Goal: Transaction & Acquisition: Book appointment/travel/reservation

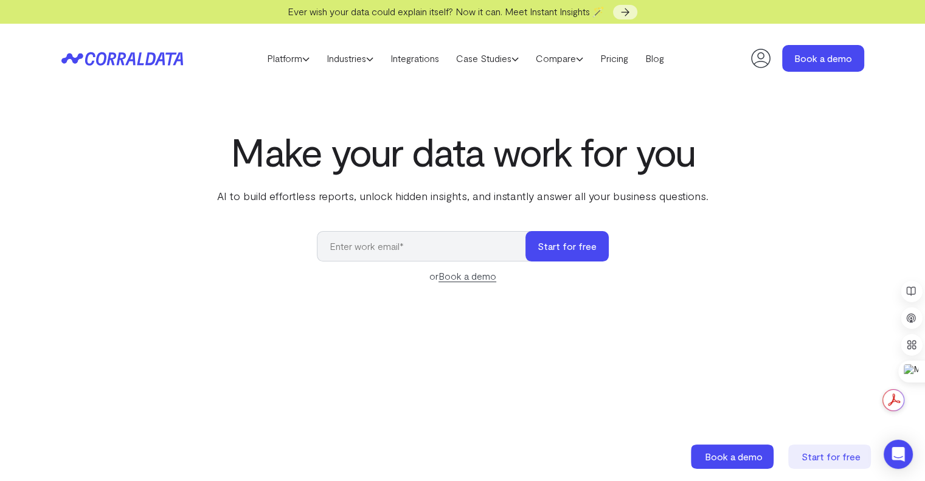
click at [439, 248] on input "email" at bounding box center [427, 246] width 221 height 30
type input "vraghuraman@evolvemedspa.com"
click at [293, 60] on link "Platform" at bounding box center [289, 58] width 60 height 18
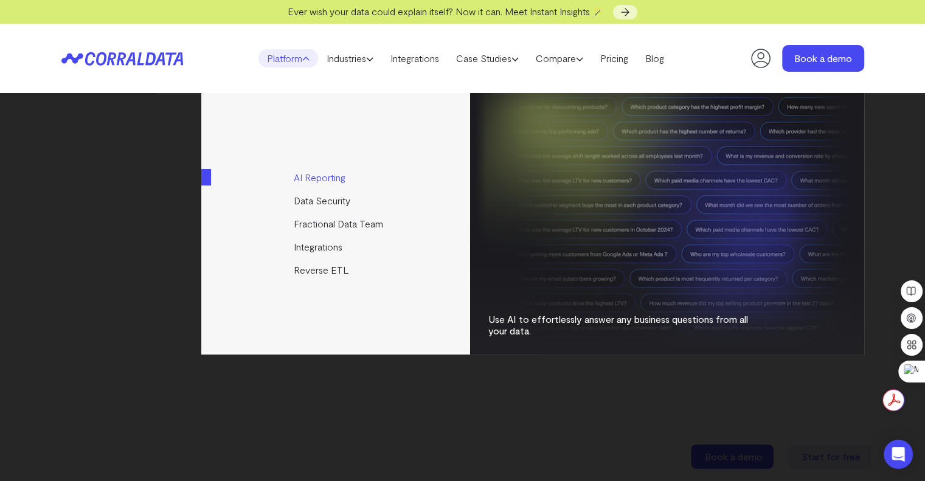
click at [333, 182] on link "AI Reporting" at bounding box center [336, 177] width 271 height 23
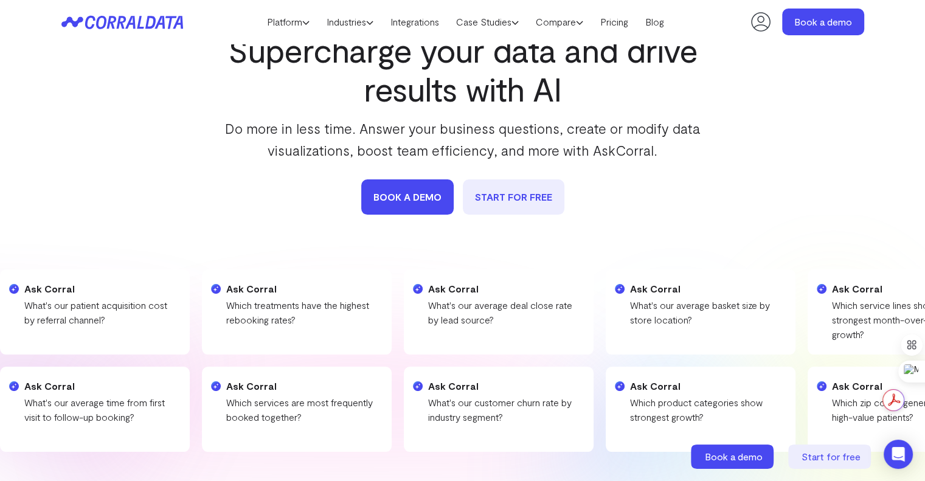
scroll to position [87, 0]
click at [416, 206] on link "book a demo" at bounding box center [407, 197] width 92 height 35
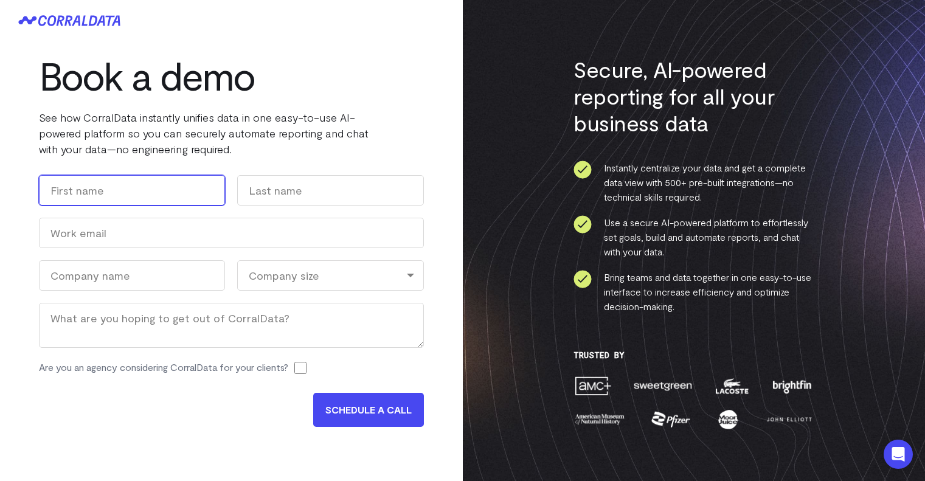
click at [188, 179] on input "First" at bounding box center [132, 190] width 186 height 30
type input "Vidur"
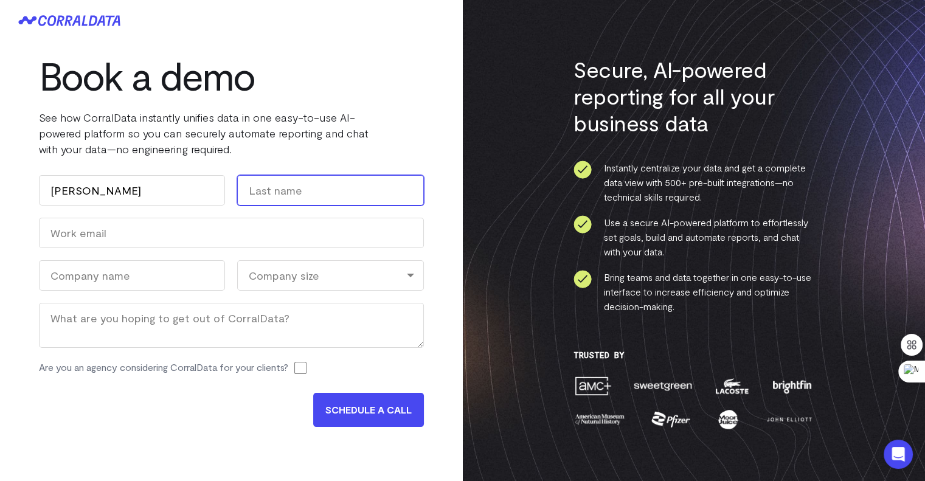
type input "Raghuraman"
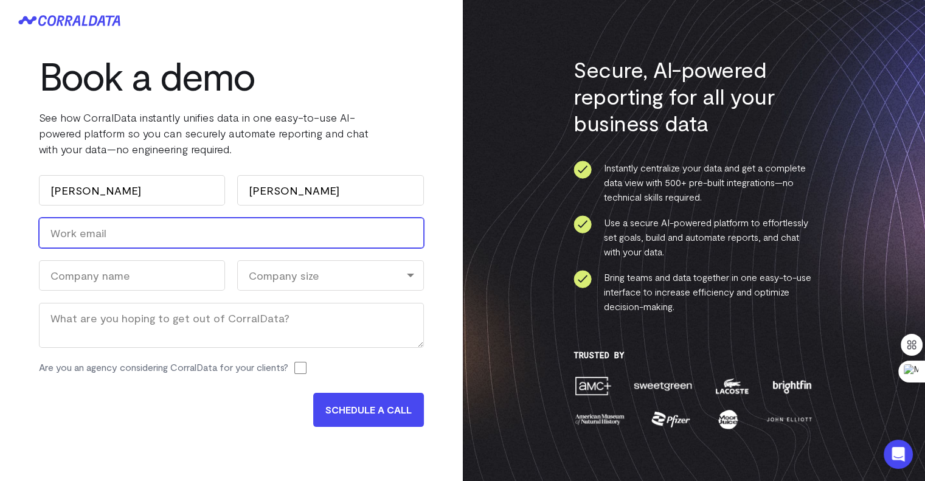
type input "vraghuraman@evolvemedspa.com"
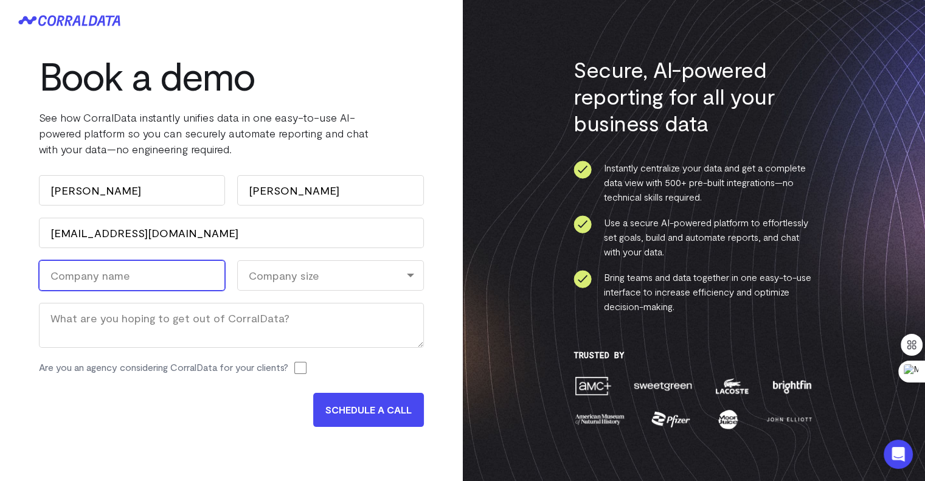
type input "E"
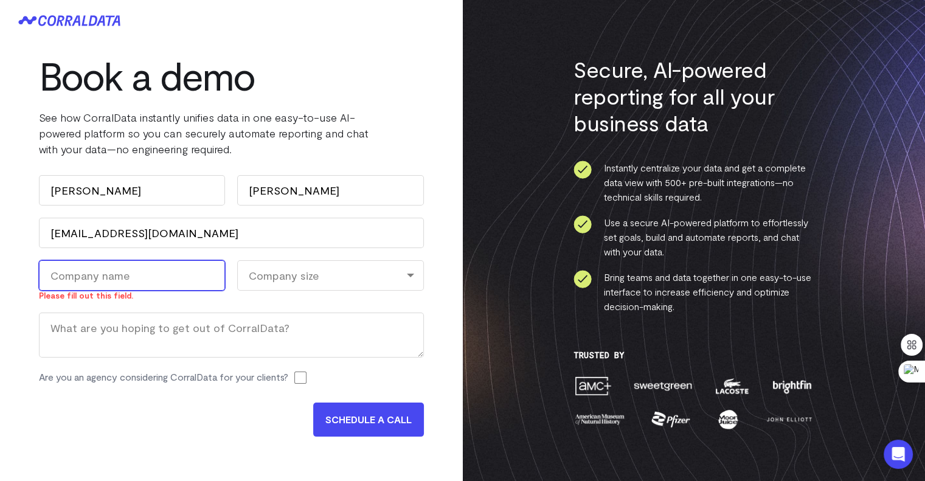
click at [149, 273] on input "Company Name (Required)" at bounding box center [132, 275] width 186 height 30
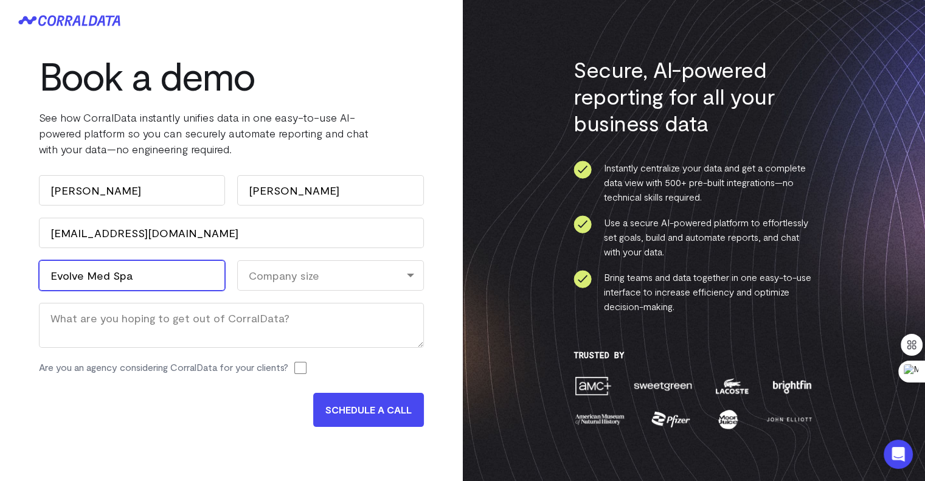
type input "Evolve Med Spa"
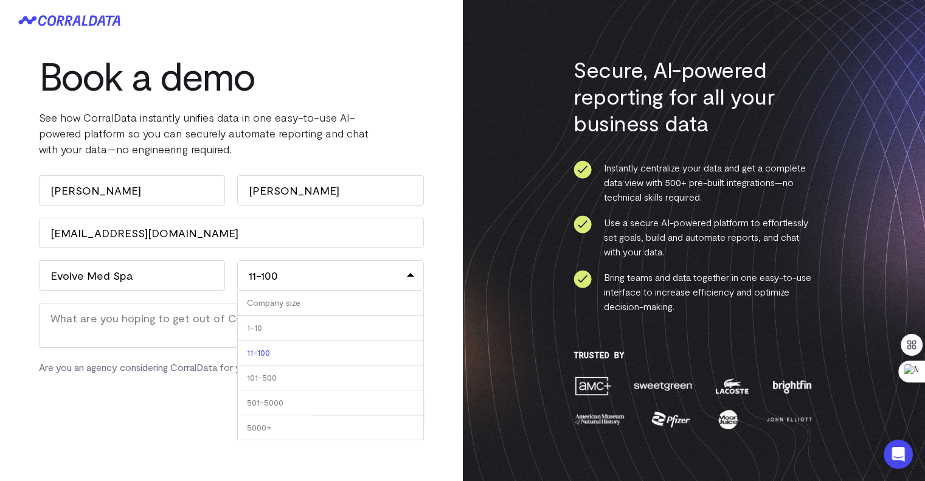
select select "101-500"
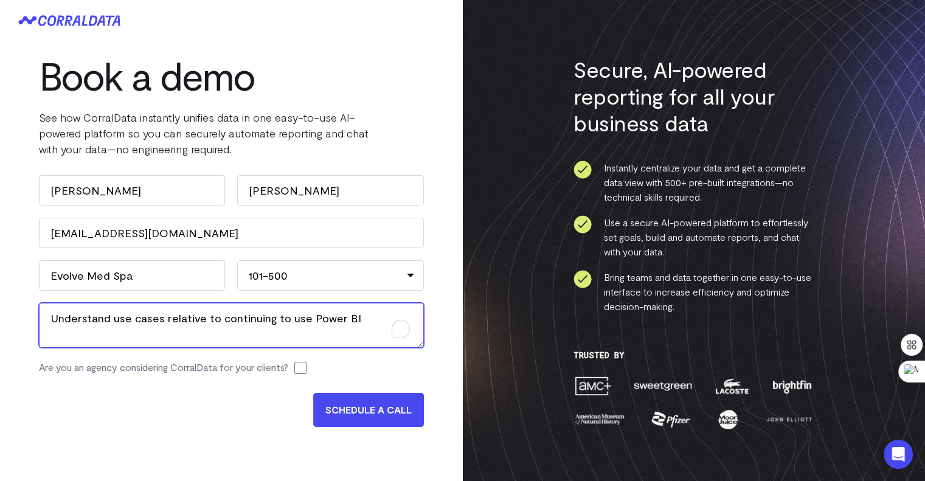
click at [176, 320] on textarea "Understand use cases relative to continuing to use Power BI" at bounding box center [231, 325] width 385 height 45
type textarea "Understand use cases vs. continuing to use Power BI"
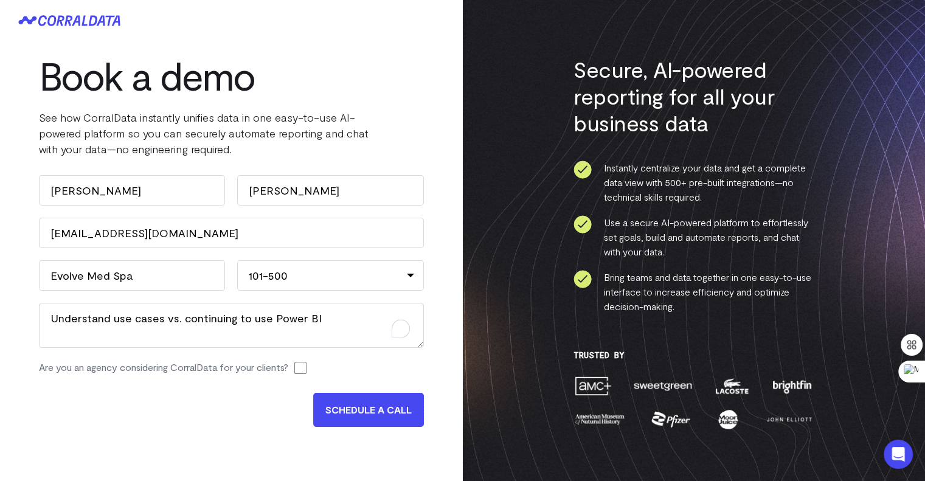
click at [358, 411] on input "SCHEDULE A CALL" at bounding box center [368, 410] width 111 height 34
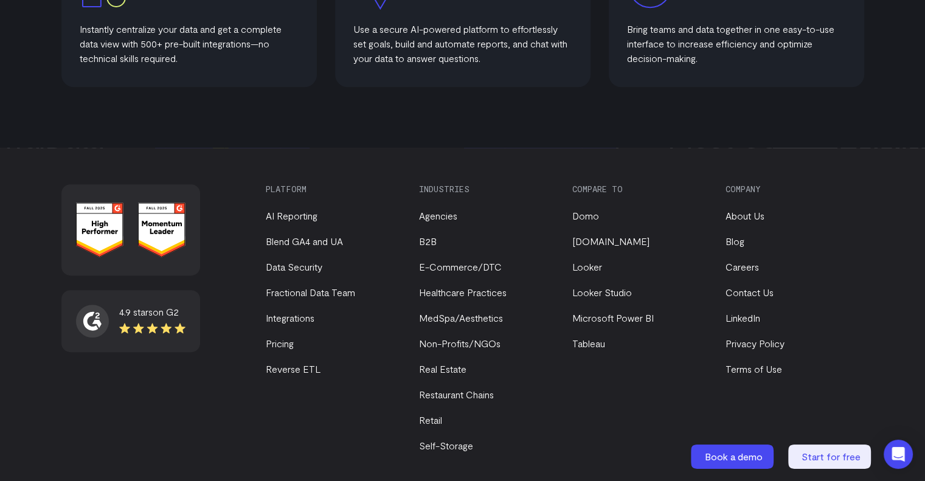
scroll to position [767, 0]
click at [287, 341] on link "Pricing" at bounding box center [280, 344] width 28 height 12
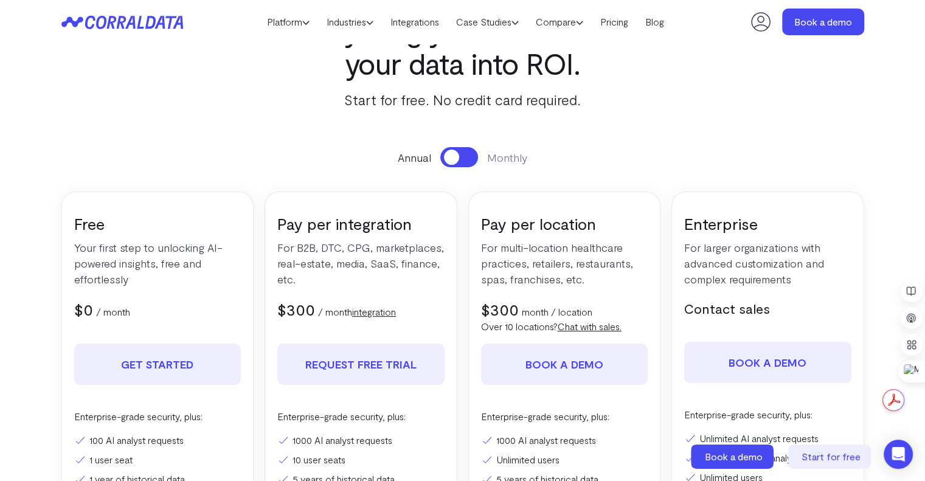
scroll to position [71, 0]
click at [382, 311] on link "integration" at bounding box center [374, 313] width 44 height 12
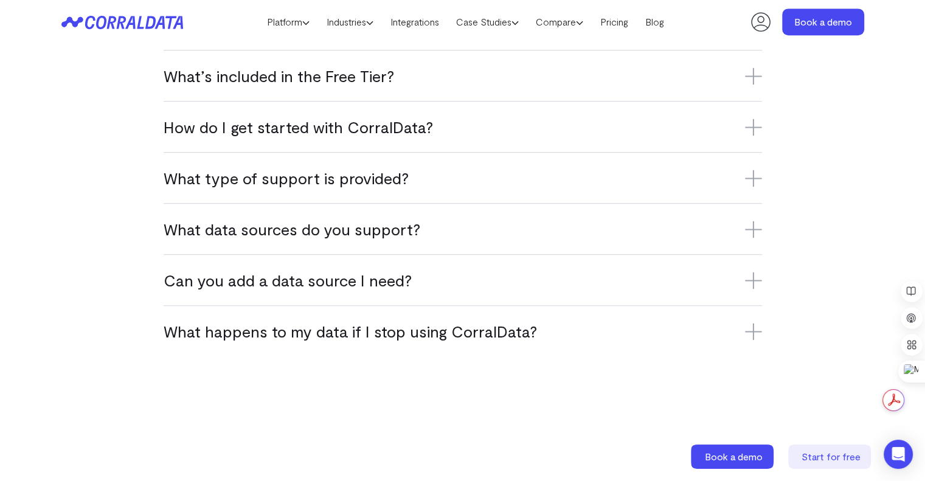
scroll to position [852, 0]
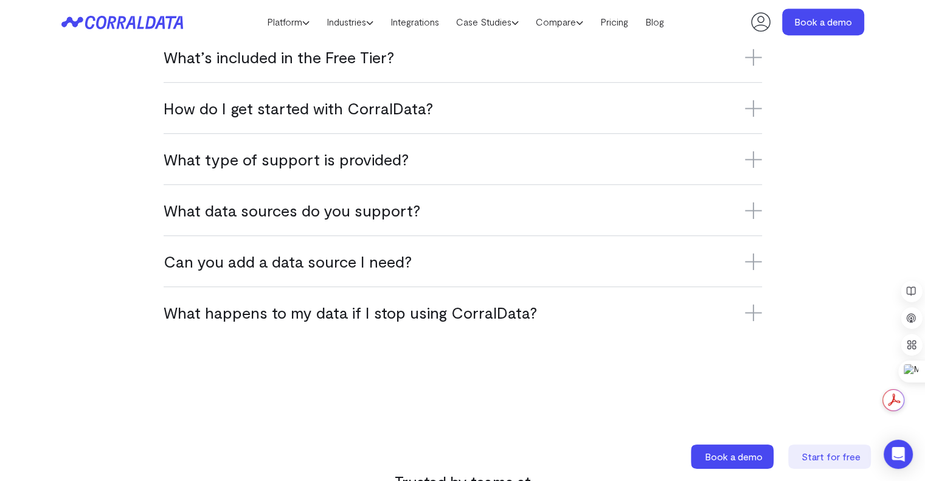
drag, startPoint x: 641, startPoint y: 155, endPoint x: 880, endPoint y: 85, distance: 249.9
click at [880, 85] on div "FAQs What is CorralData? CorralData is an AI-powered data platform that connect…" at bounding box center [463, 127] width 876 height 421
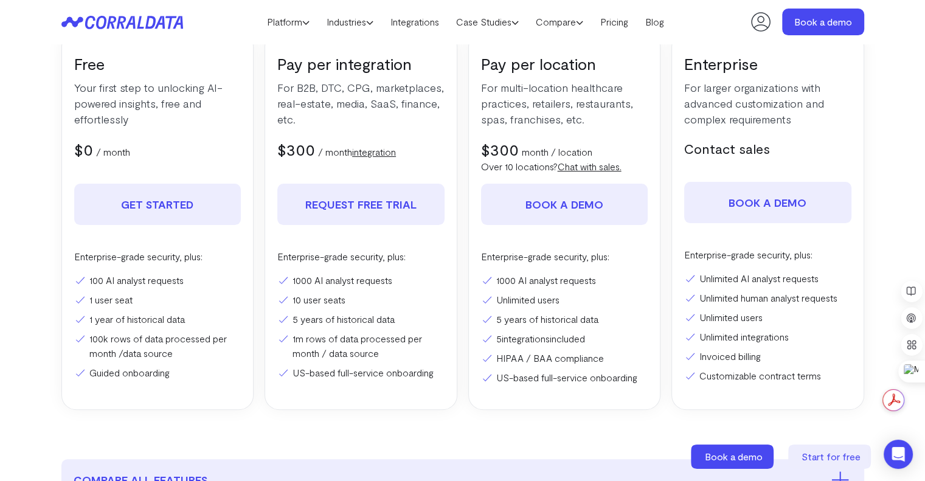
scroll to position [0, 0]
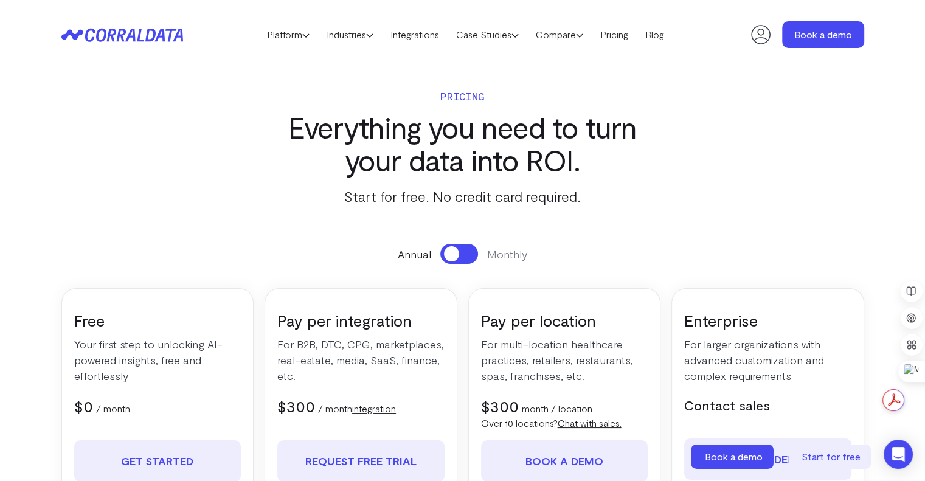
click at [451, 249] on span at bounding box center [451, 253] width 15 height 15
click at [423, 36] on link "Integrations" at bounding box center [415, 35] width 66 height 18
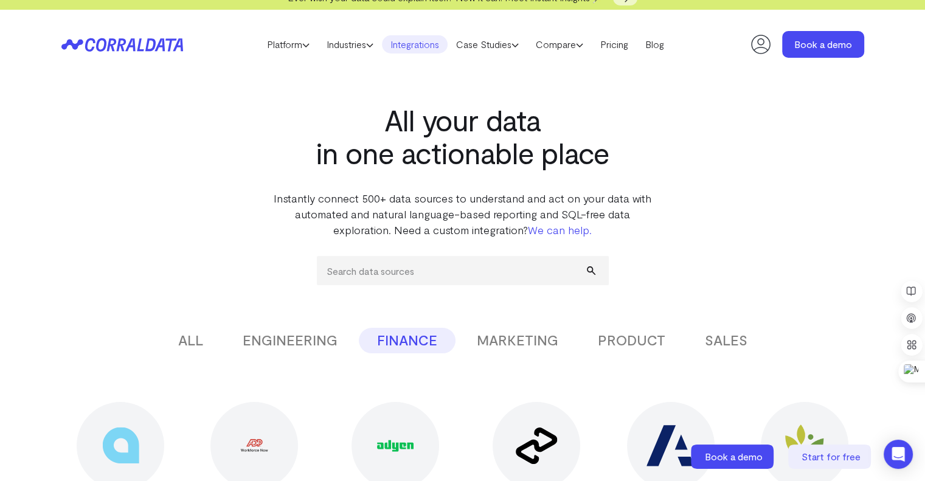
scroll to position [13, 0]
click at [448, 279] on input "search" at bounding box center [463, 271] width 292 height 29
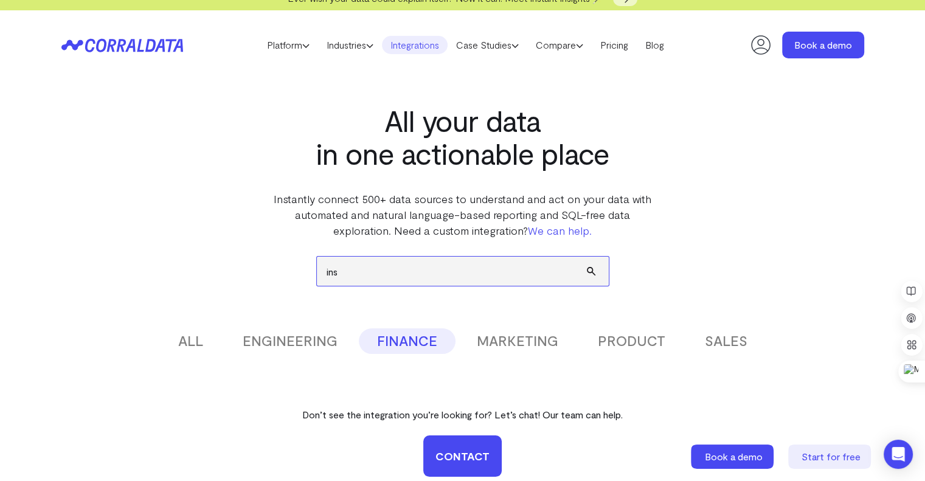
type input "insp"
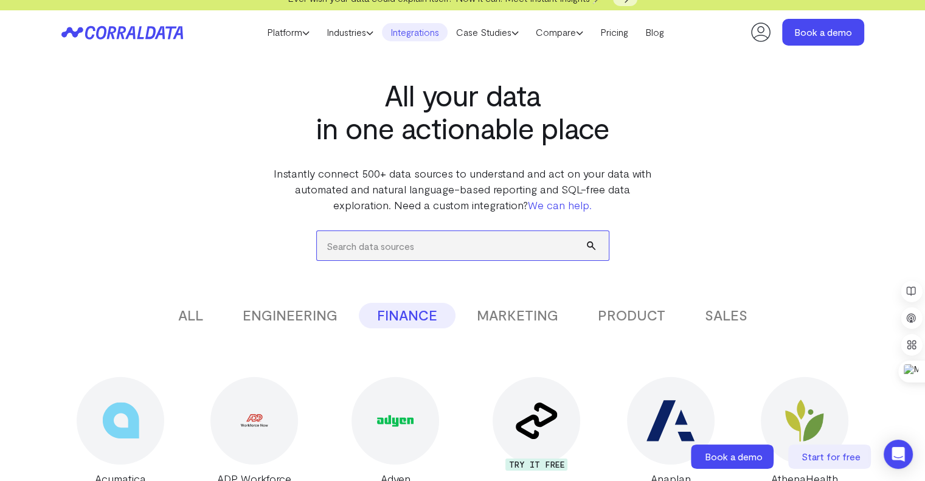
scroll to position [275, 0]
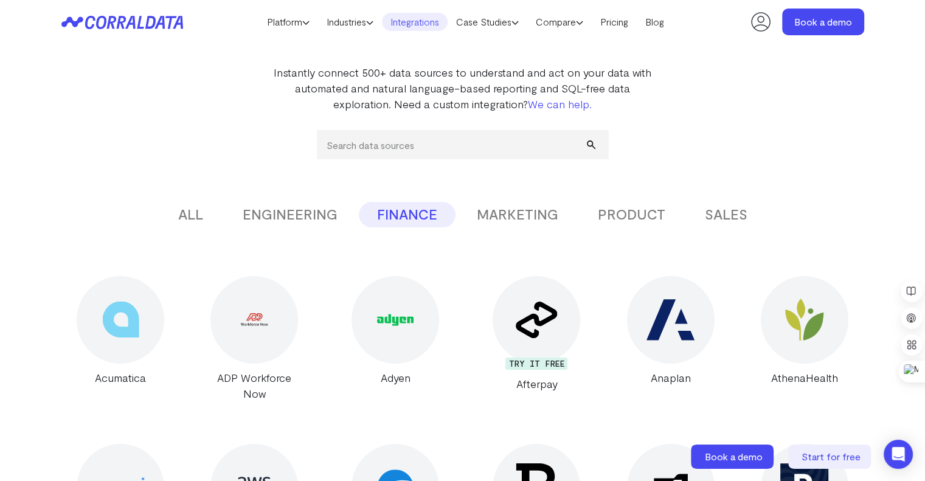
scroll to position [0, 0]
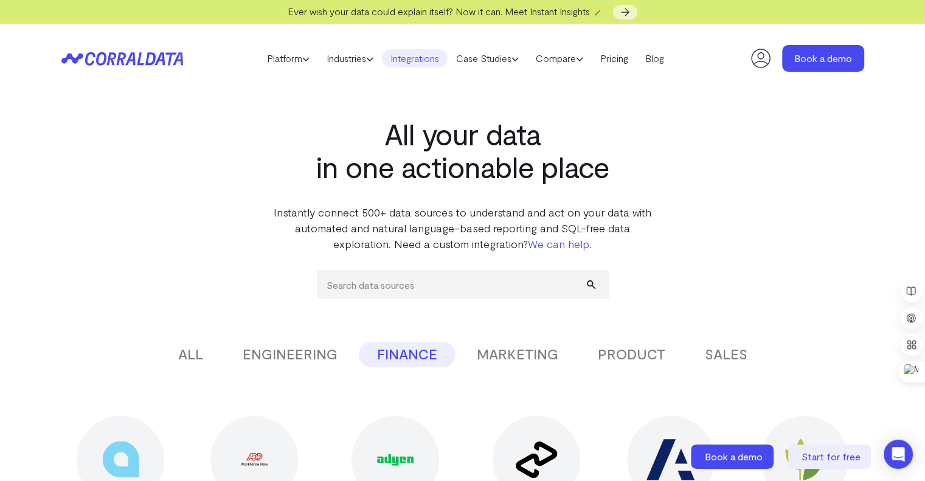
click at [503, 345] on button "MARKETING" at bounding box center [518, 355] width 118 height 26
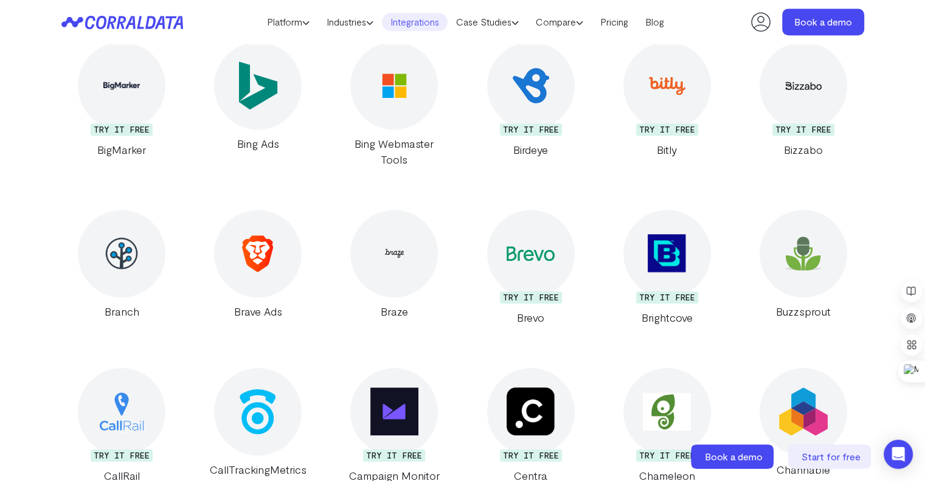
scroll to position [966, 0]
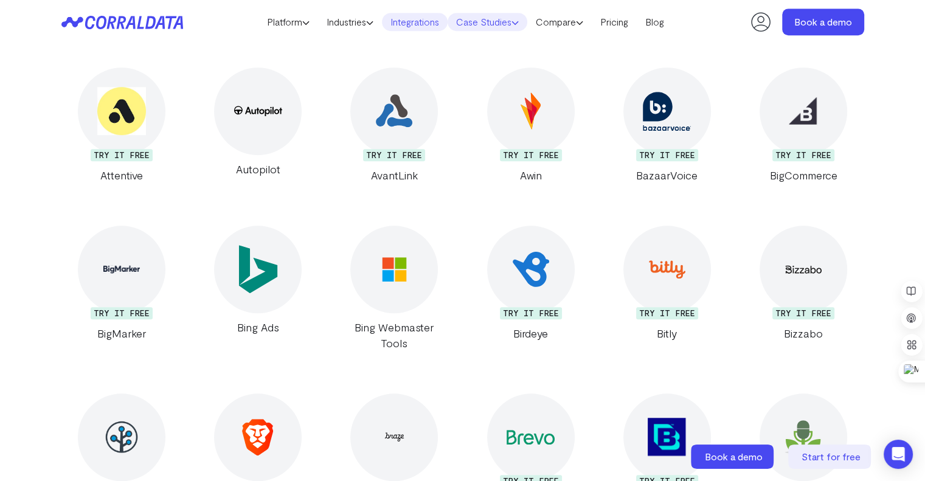
click at [492, 13] on link "Case Studies" at bounding box center [488, 22] width 80 height 18
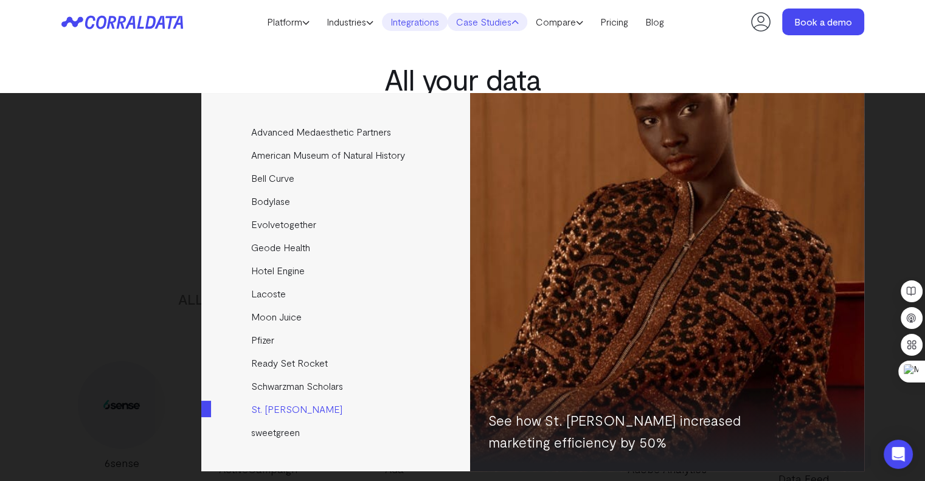
scroll to position [28, 0]
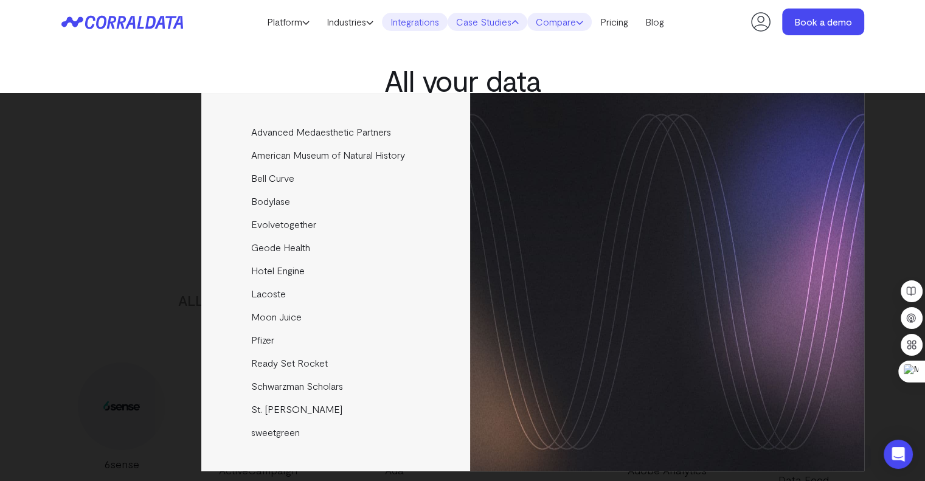
click at [583, 21] on link "Compare" at bounding box center [560, 22] width 64 height 18
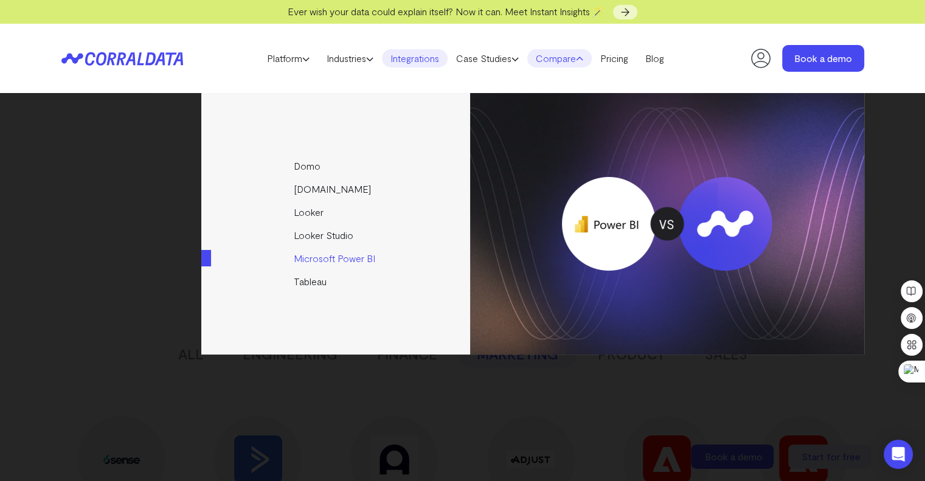
click at [322, 257] on link "Microsoft Power BI" at bounding box center [336, 258] width 271 height 23
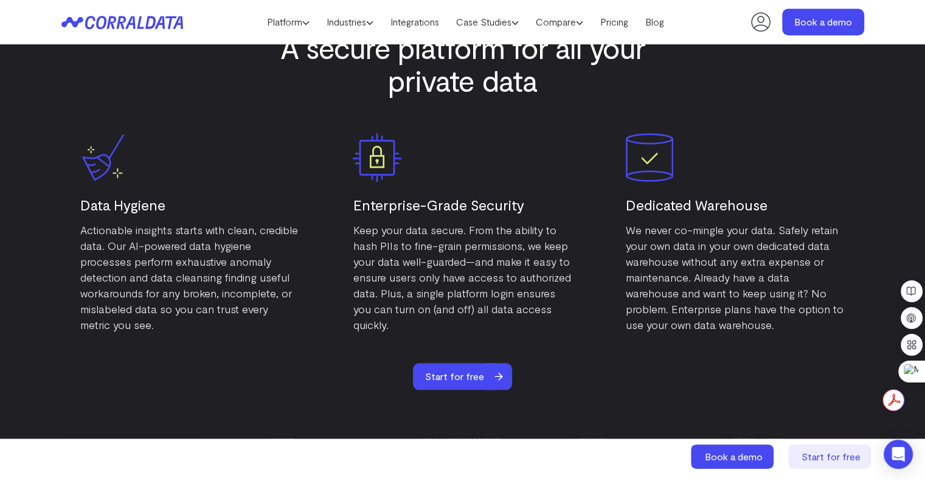
scroll to position [5922, 0]
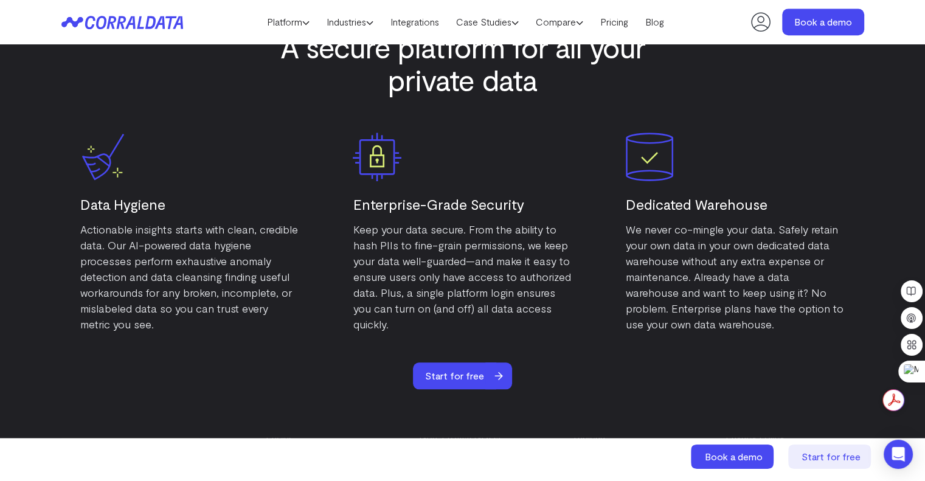
click at [221, 313] on p "Actionable insights starts with clean, credible data. Our AI-powered data hygie…" at bounding box center [189, 276] width 219 height 111
click at [245, 337] on div "Data Hygiene Actionable insights starts with clean, credible data. Our AI-power…" at bounding box center [189, 232] width 243 height 224
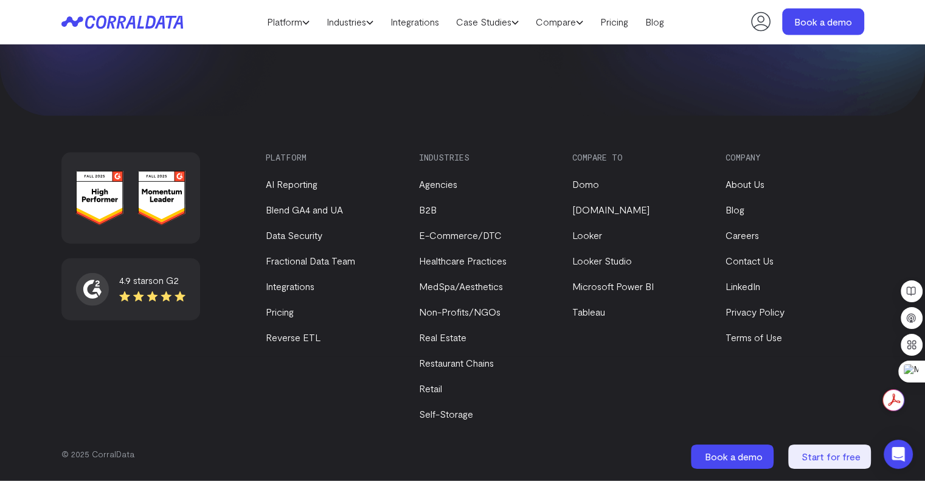
scroll to position [7364, 0]
click at [463, 290] on link "MedSpa/Aesthetics" at bounding box center [461, 287] width 84 height 12
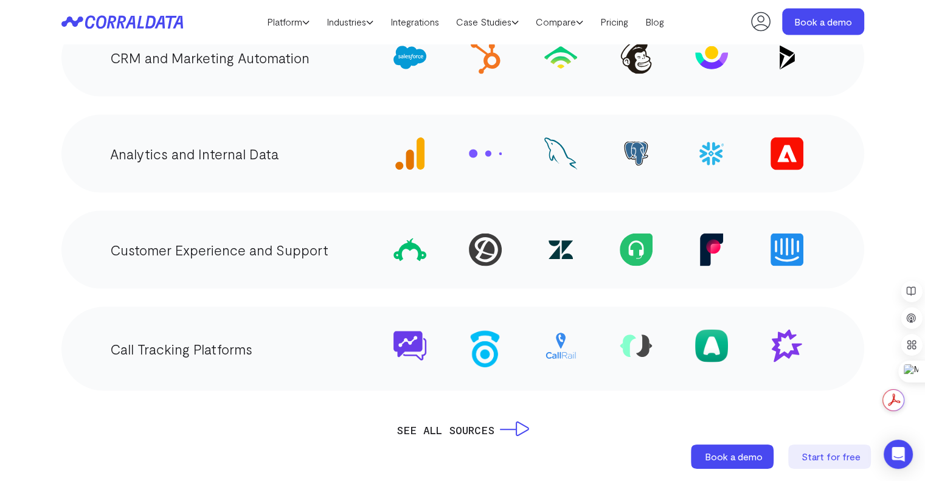
scroll to position [2478, 0]
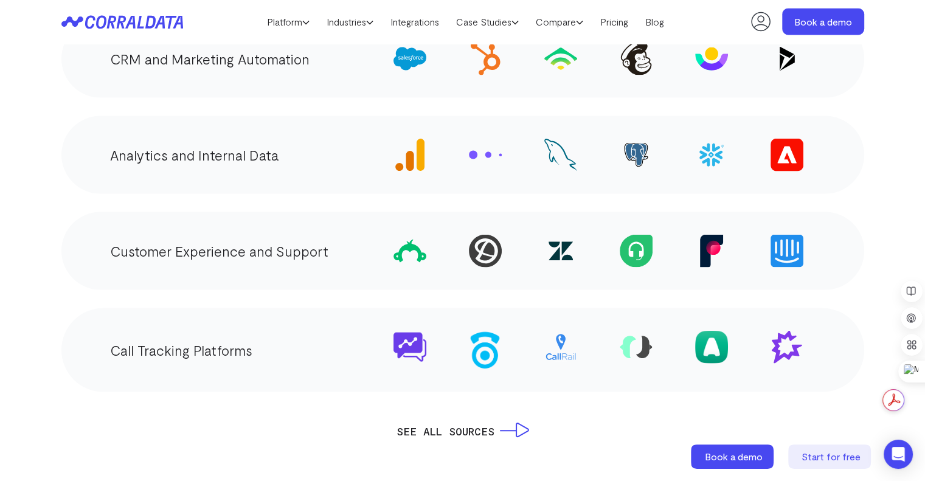
click at [414, 139] on img at bounding box center [410, 155] width 33 height 33
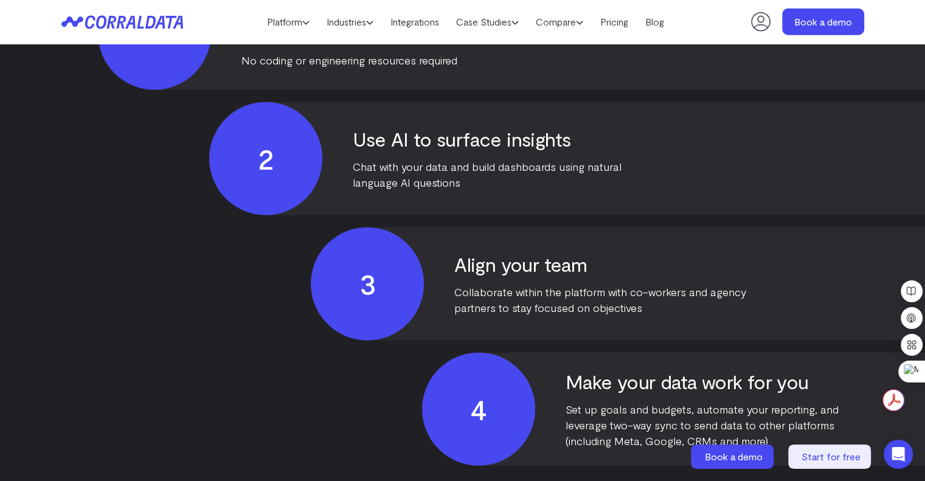
scroll to position [3220, 0]
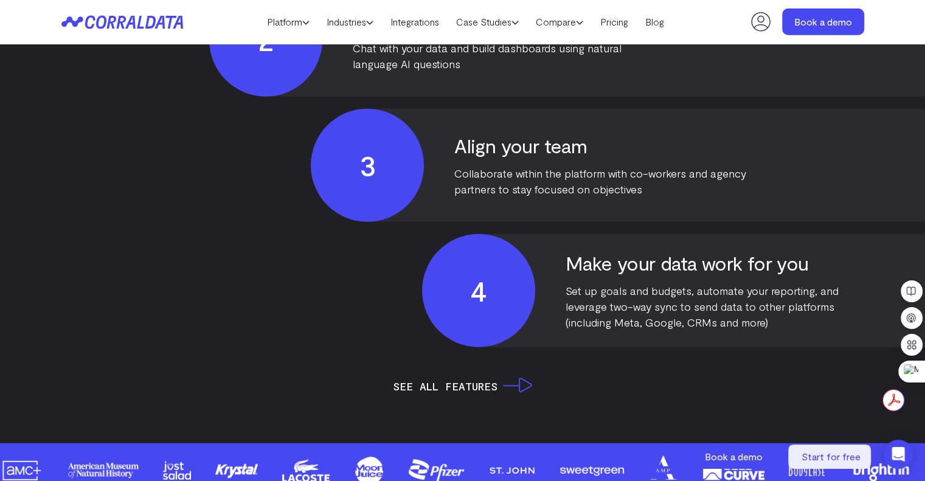
click at [694, 173] on div "3 Align your team Collaborate within the platform with co-workers and agency pa…" at bounding box center [913, 165] width 1205 height 113
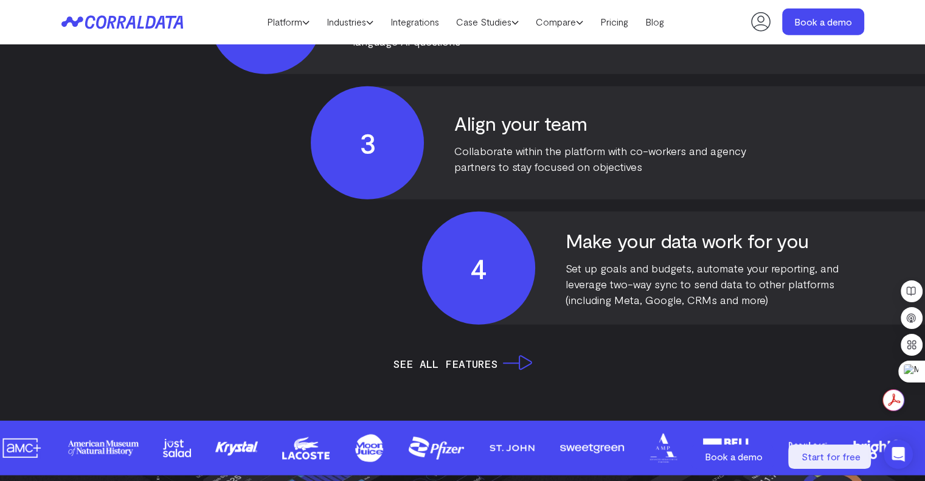
scroll to position [3244, 0]
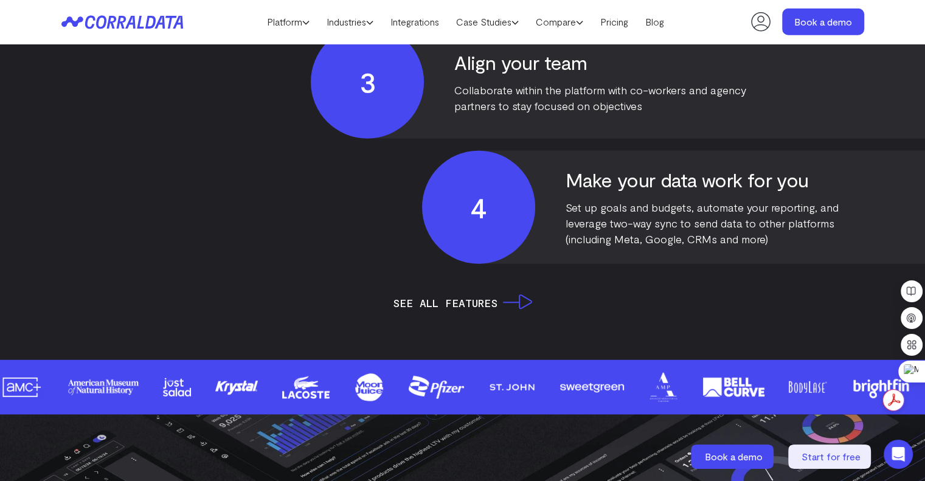
scroll to position [3310, 0]
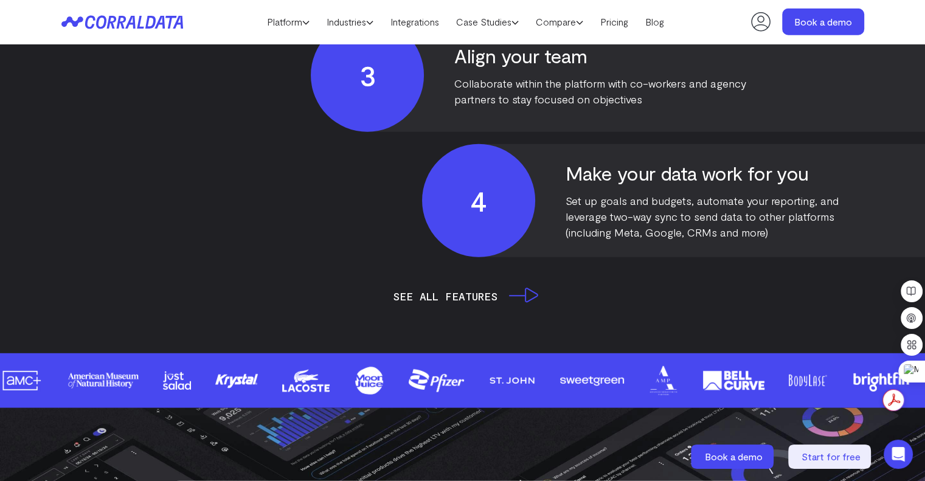
click at [521, 288] on link "see all features" at bounding box center [462, 296] width 139 height 17
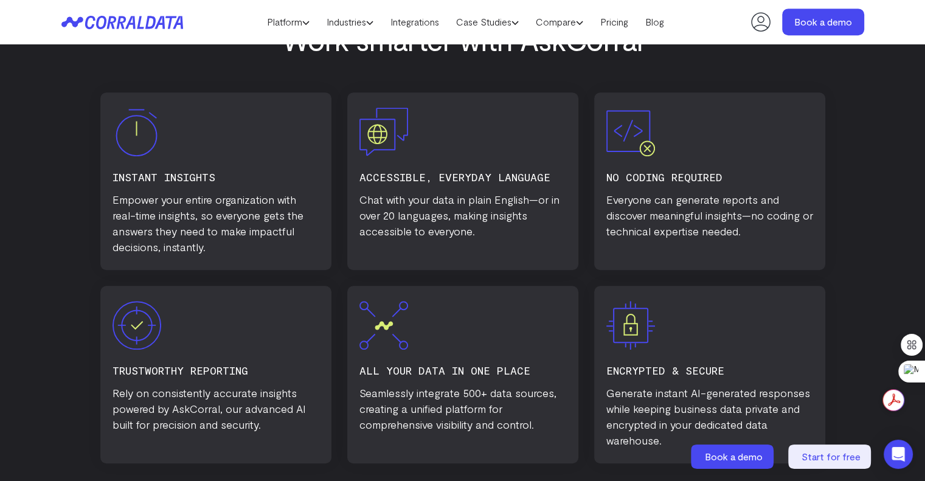
scroll to position [688, 0]
click at [303, 265] on div "instant insights Empower your entire organization with real-time insights, so e…" at bounding box center [215, 181] width 231 height 178
click at [476, 262] on div "Accessible, everyday language Chat with your data in plain English—or in over 2…" at bounding box center [462, 181] width 231 height 178
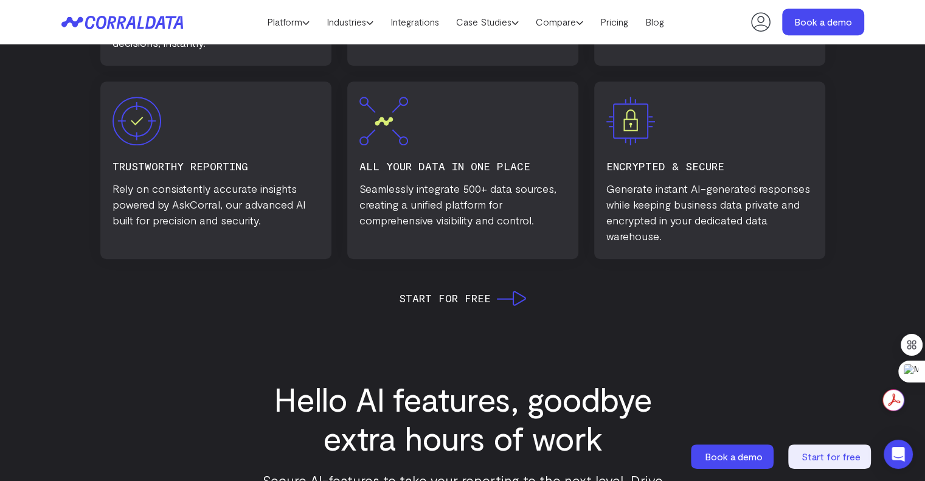
scroll to position [892, 0]
click at [374, 243] on div "All Your Data in one place Seamlessly integrate 500+ data sources, creating a u…" at bounding box center [462, 170] width 231 height 178
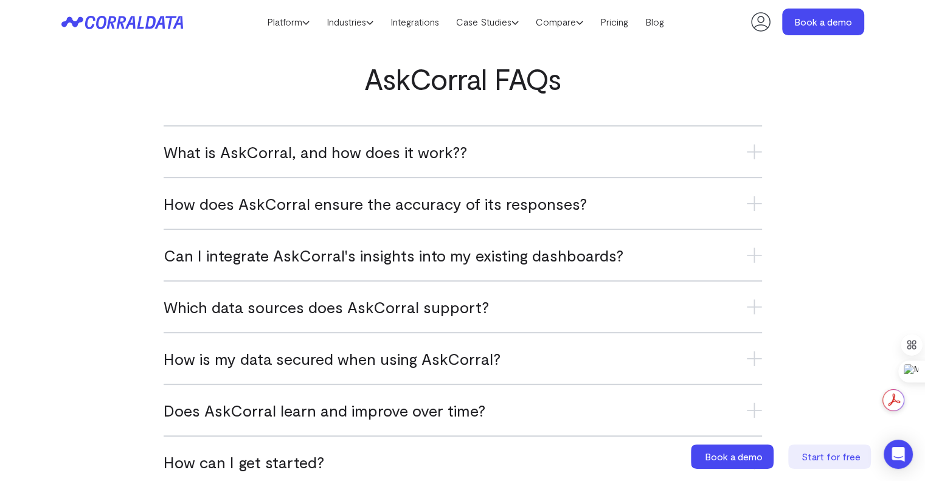
scroll to position [4895, 0]
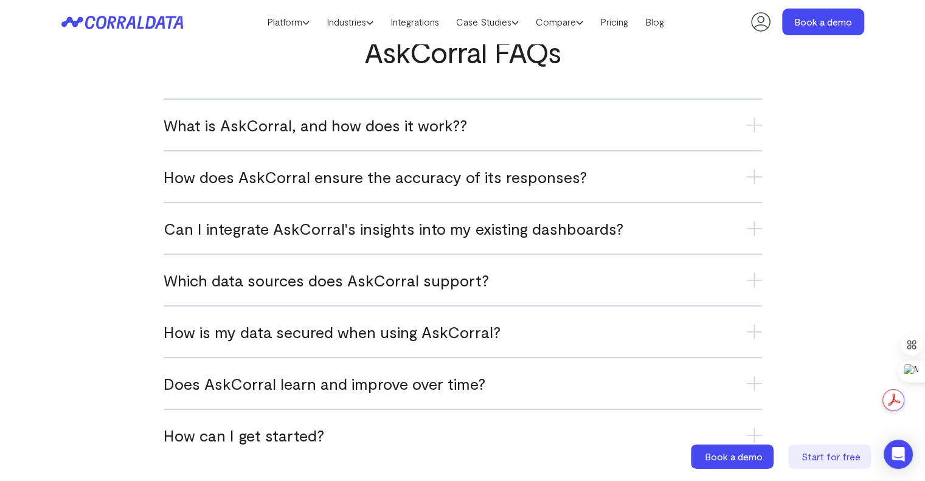
click at [503, 124] on h3 "What is AskCorral, and how does it work??" at bounding box center [463, 125] width 599 height 20
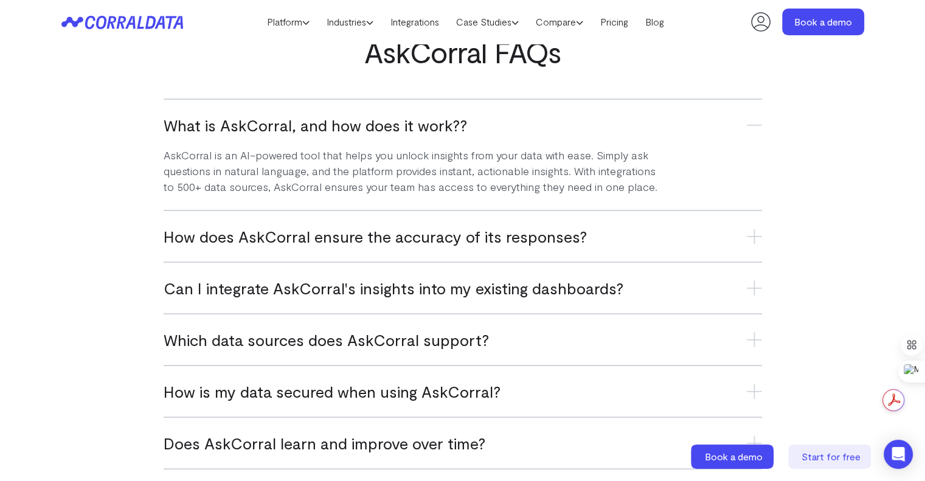
click at [503, 124] on h3 "What is AskCorral, and how does it work??" at bounding box center [463, 125] width 599 height 20
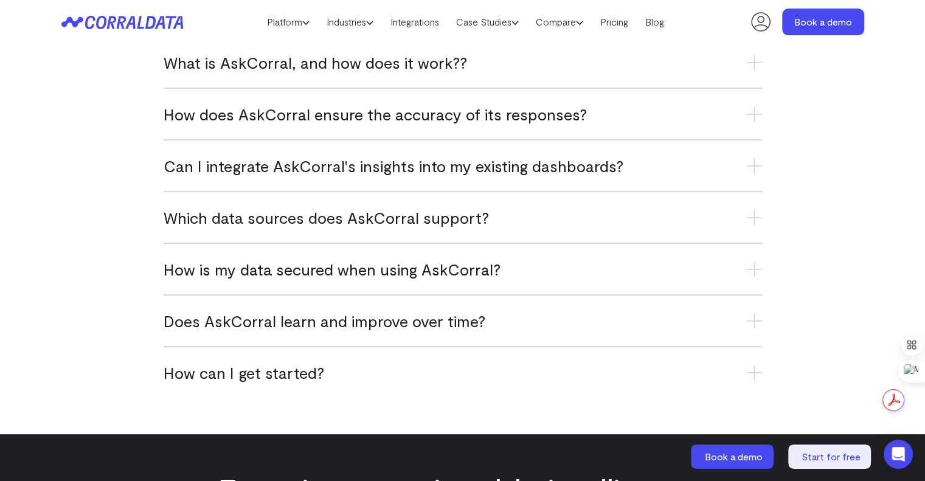
scroll to position [4956, 0]
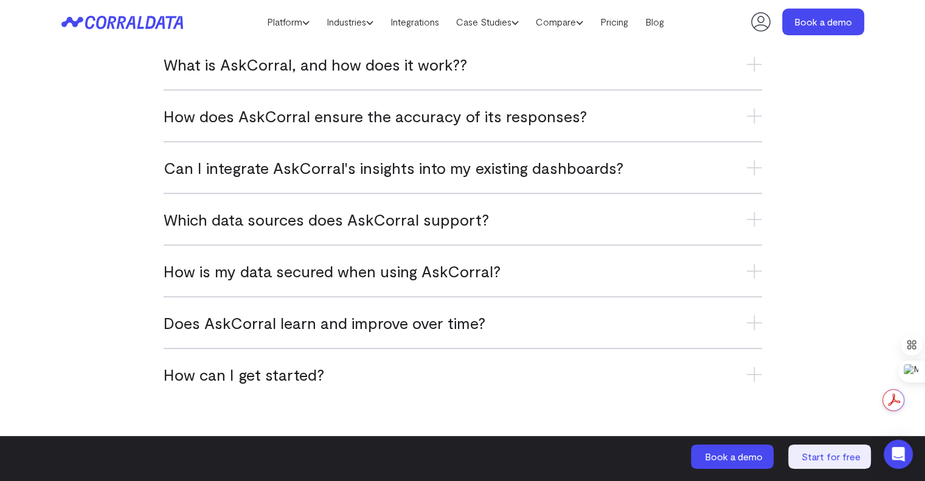
click at [497, 166] on span "Can I integrate AskCorral's insights into my existing dashboards?" at bounding box center [394, 168] width 460 height 20
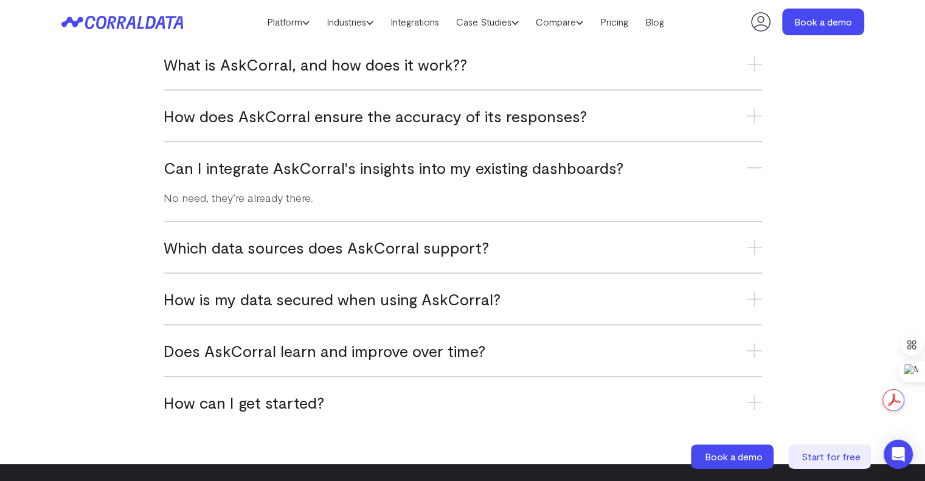
click at [497, 166] on span "Can I integrate AskCorral's insights into my existing dashboards?" at bounding box center [394, 168] width 460 height 20
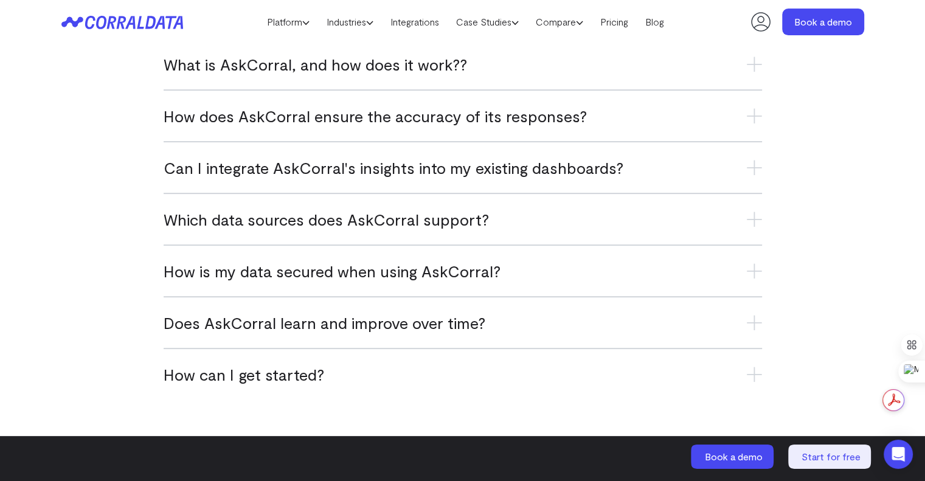
click at [501, 114] on span "How does AskCorral ensure the accuracy of its responses?" at bounding box center [375, 116] width 423 height 20
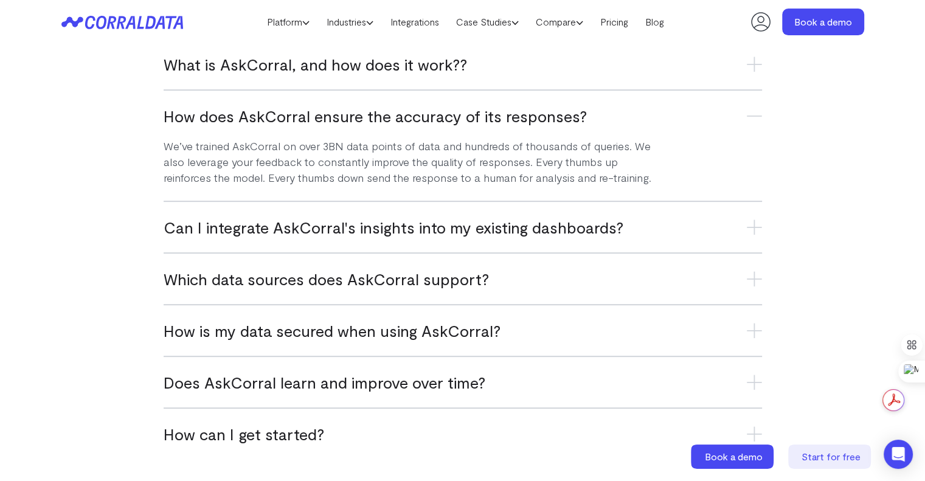
click at [501, 114] on span "How does AskCorral ensure the accuracy of its responses?" at bounding box center [375, 116] width 423 height 20
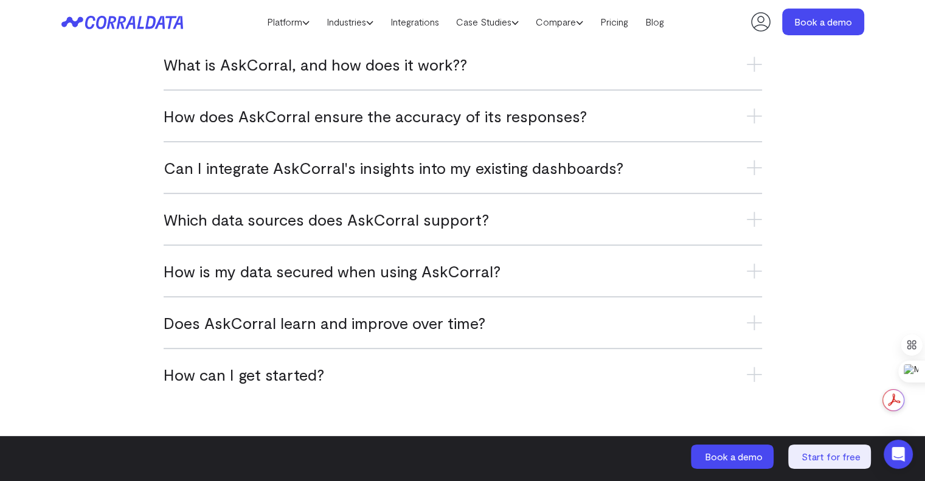
click at [462, 279] on div "How is my data secured when using AskCorral? With zero data retention, your dat…" at bounding box center [463, 271] width 599 height 52
click at [475, 274] on h3 "How is my data secured when using AskCorral?" at bounding box center [463, 271] width 599 height 20
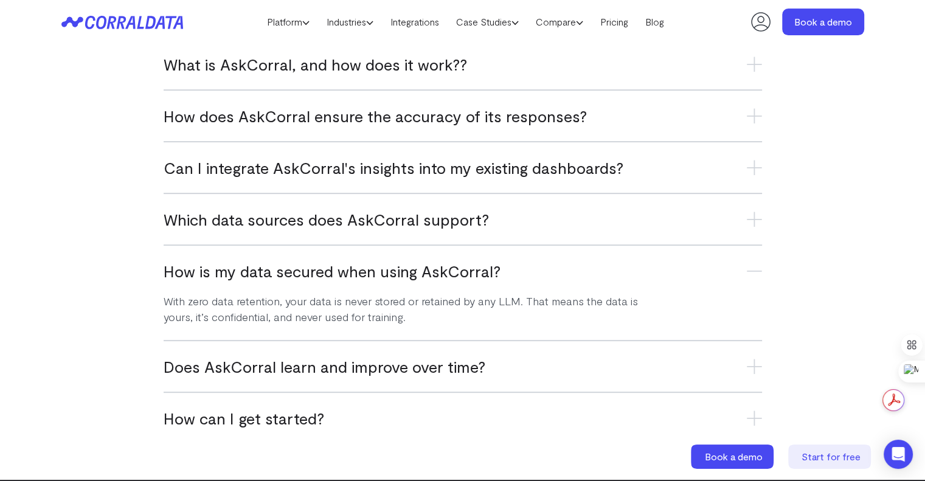
click at [475, 274] on h3 "How is my data secured when using AskCorral?" at bounding box center [463, 271] width 599 height 20
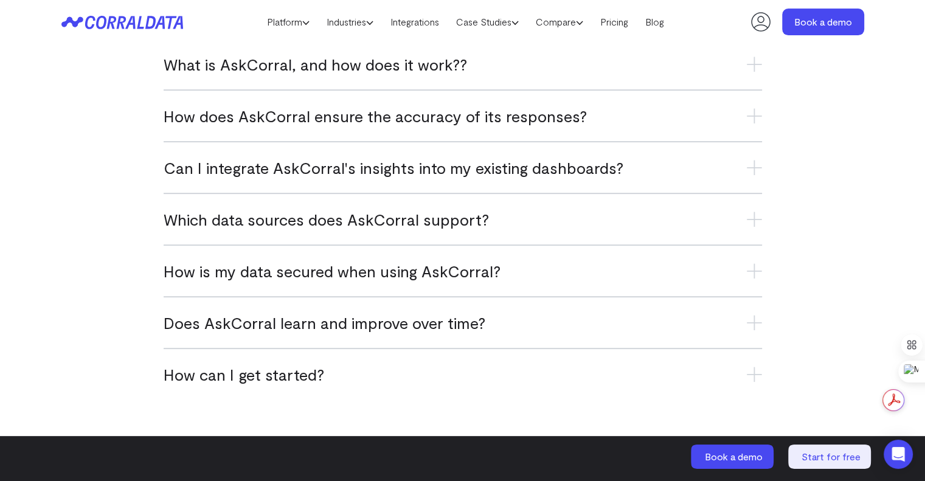
click at [454, 215] on h3 "Which data sources does AskCorral support?" at bounding box center [463, 219] width 599 height 20
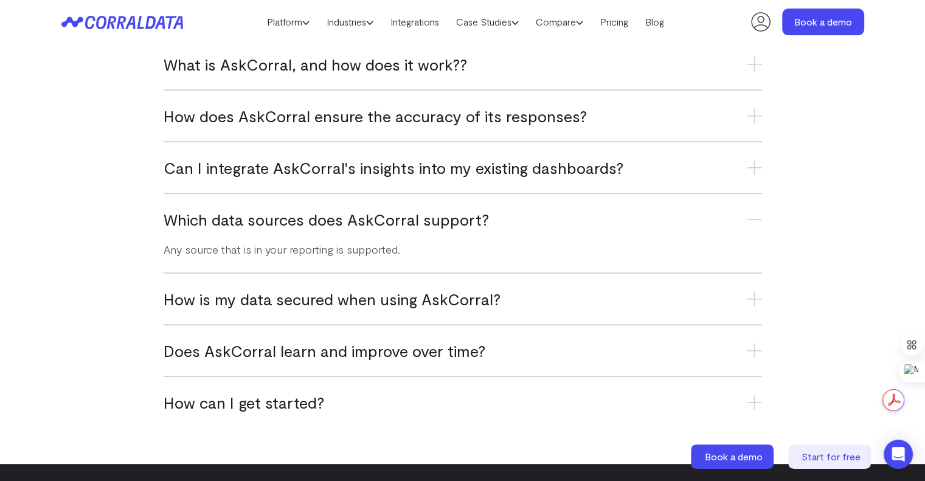
click at [453, 215] on h3 "Which data sources does AskCorral support?" at bounding box center [463, 219] width 599 height 20
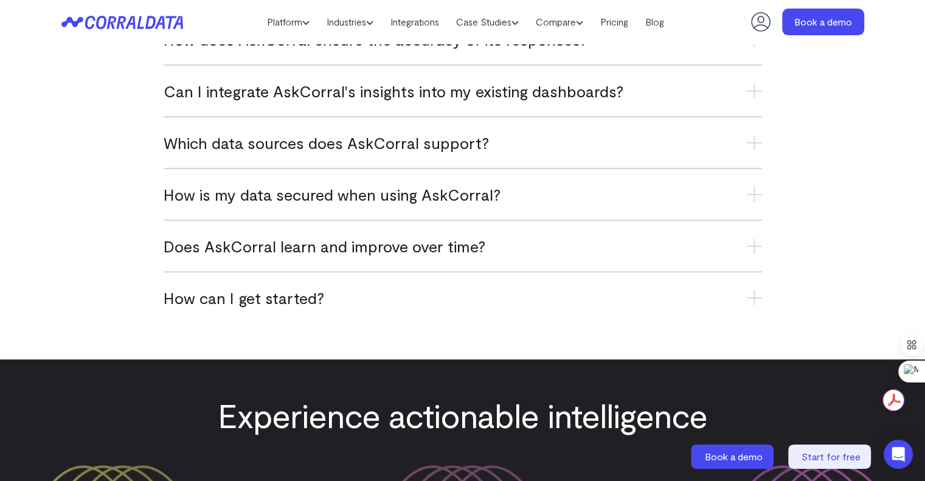
scroll to position [5032, 0]
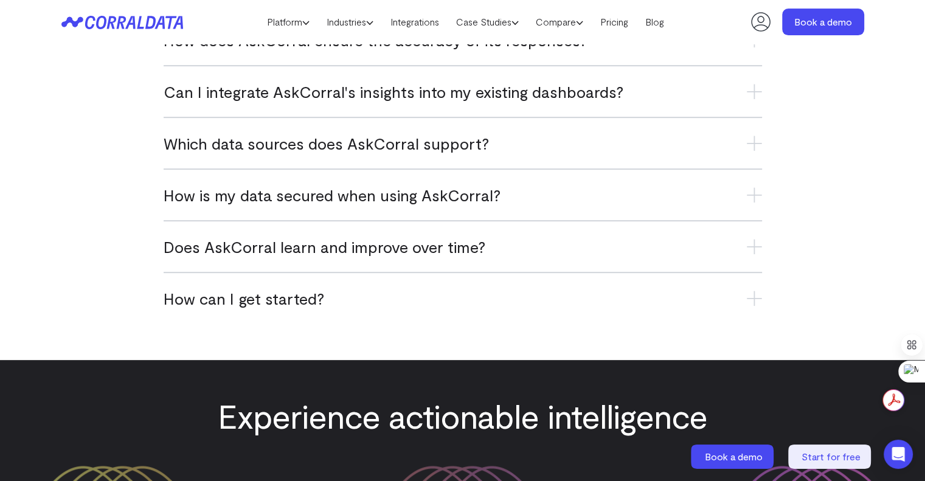
click at [431, 223] on div "Does AskCorral learn and improve over time? Yes. The more you use it, the smart…" at bounding box center [463, 246] width 599 height 52
click at [457, 250] on h3 "Does AskCorral learn and improve over time?" at bounding box center [463, 247] width 599 height 20
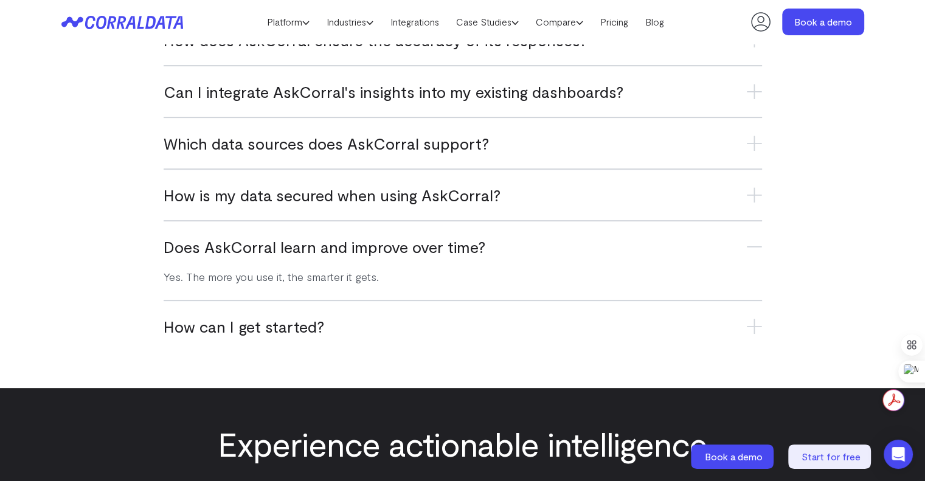
click at [457, 250] on h3 "Does AskCorral learn and improve over time?" at bounding box center [463, 247] width 599 height 20
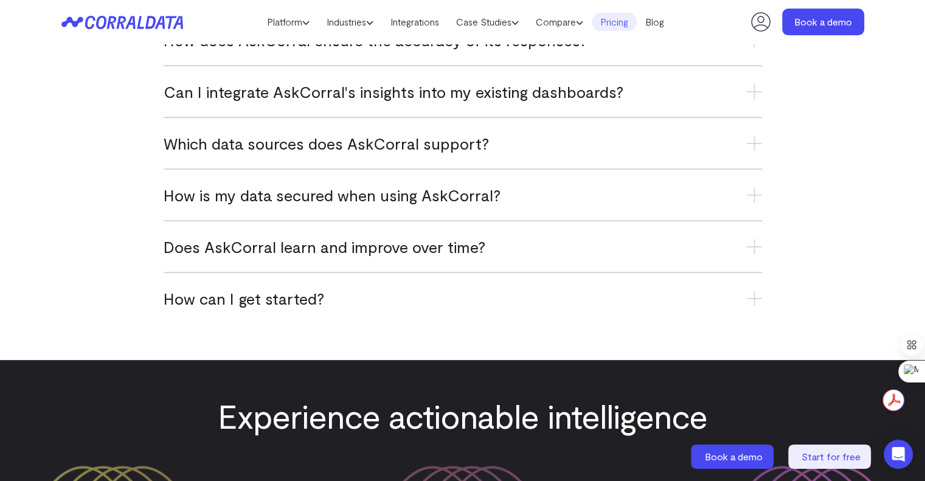
click at [624, 21] on link "Pricing" at bounding box center [614, 22] width 45 height 18
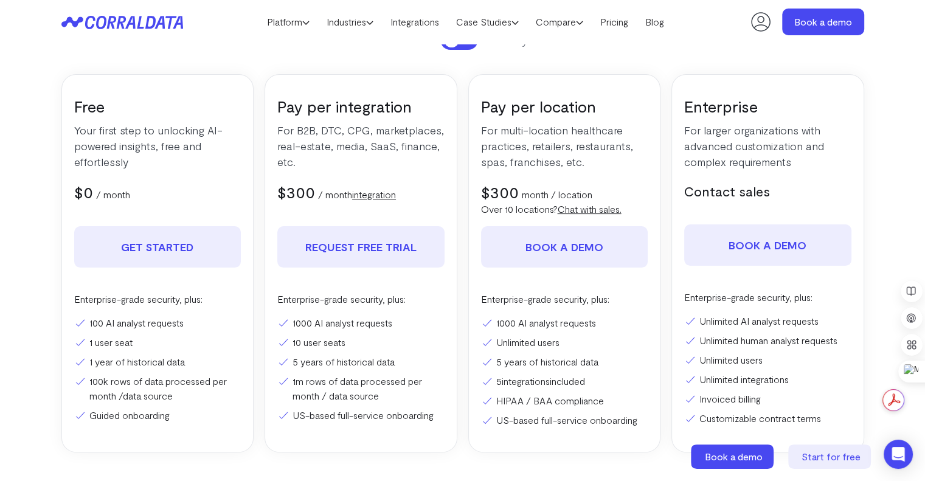
click at [601, 206] on link "Chat with sales." at bounding box center [590, 209] width 64 height 12
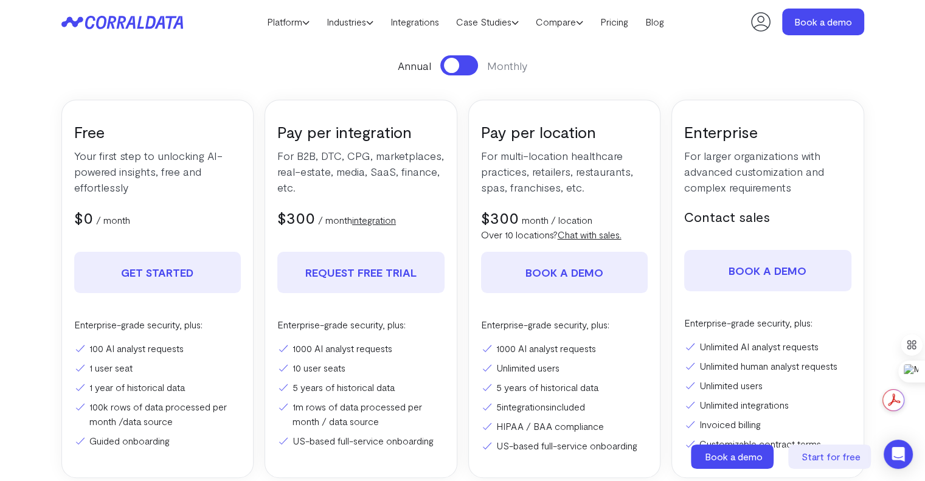
scroll to position [189, 0]
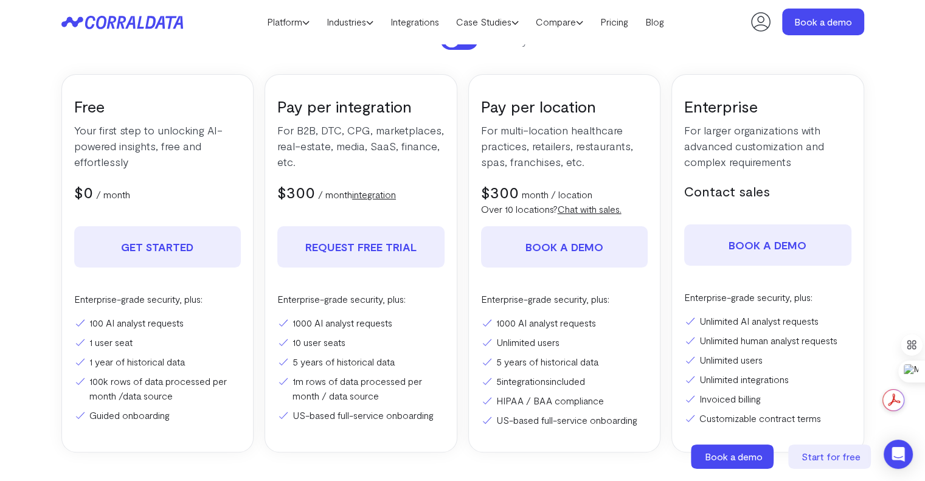
click at [464, 301] on div "Free Your first step to unlocking AI-powered insights, free and effortlessly $0…" at bounding box center [462, 263] width 803 height 378
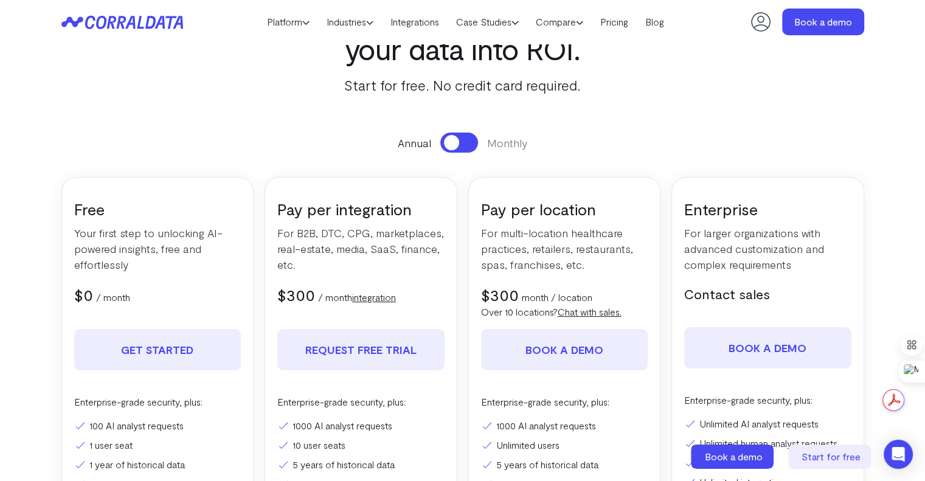
scroll to position [80, 0]
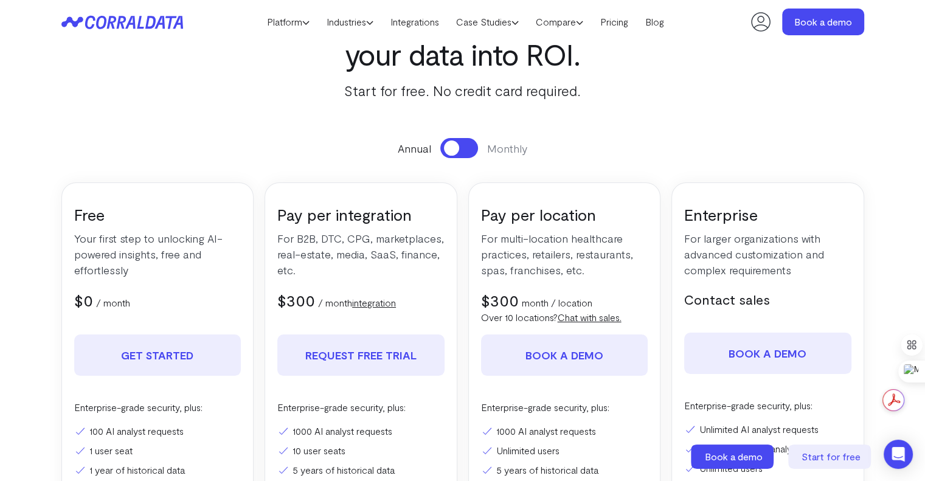
click at [455, 153] on span at bounding box center [451, 148] width 15 height 15
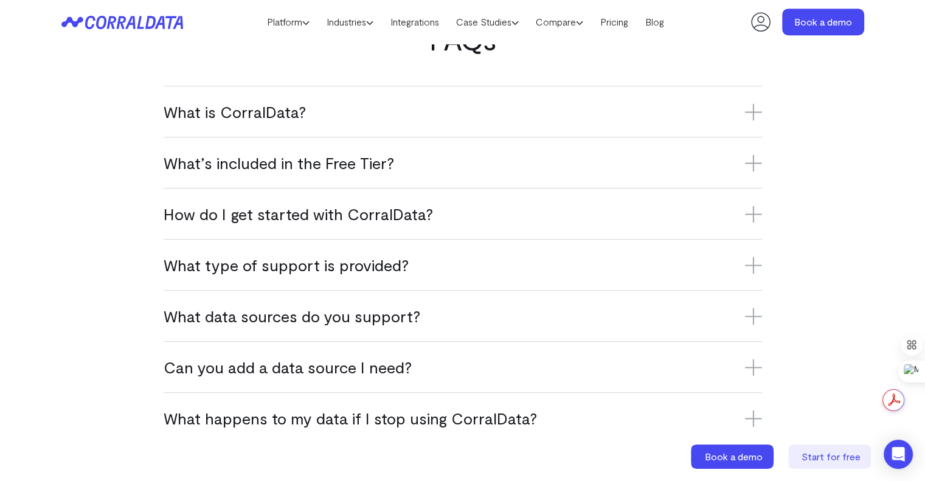
scroll to position [745, 0]
click at [391, 159] on h3 "What’s included in the Free Tier?" at bounding box center [463, 163] width 599 height 20
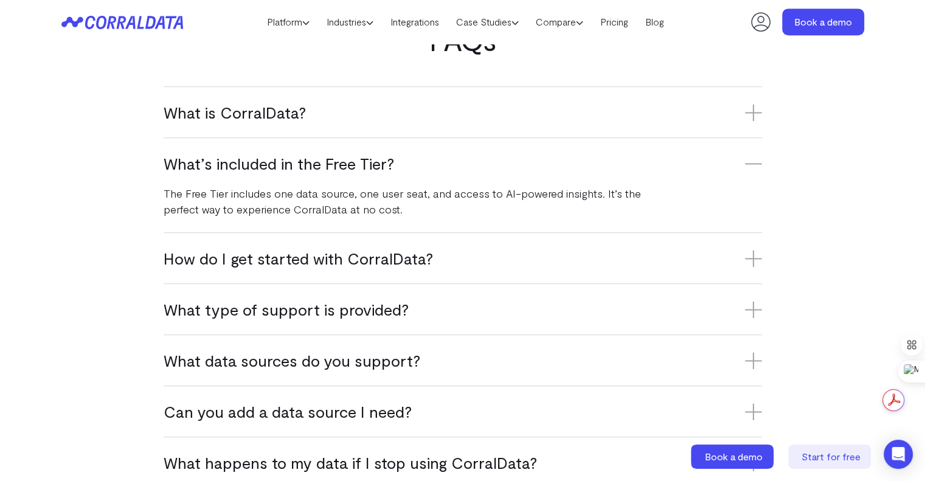
click at [391, 159] on h3 "What’s included in the Free Tier?" at bounding box center [463, 163] width 599 height 20
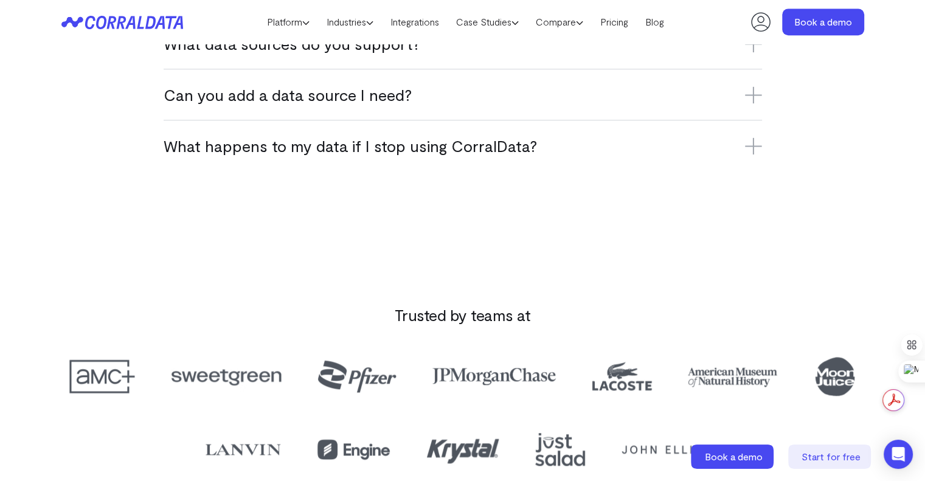
scroll to position [978, 0]
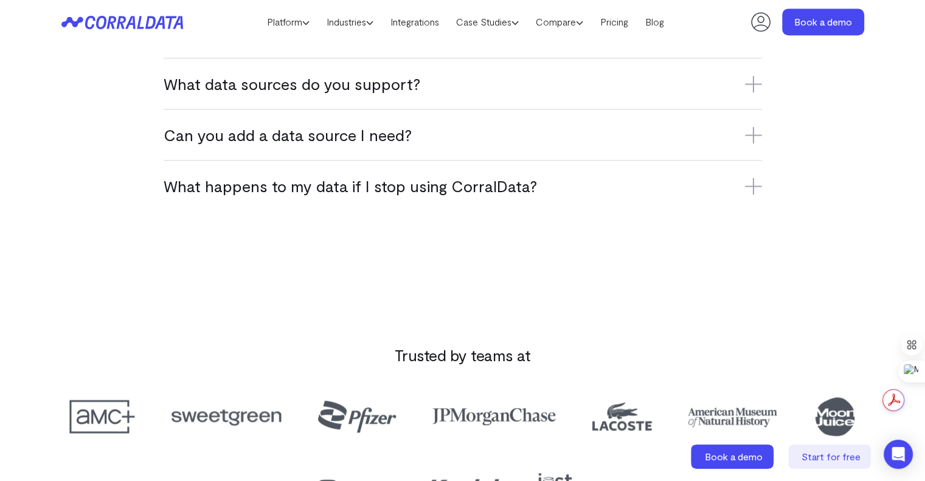
click at [406, 128] on h3 "Can you add a data source I need?" at bounding box center [463, 135] width 599 height 20
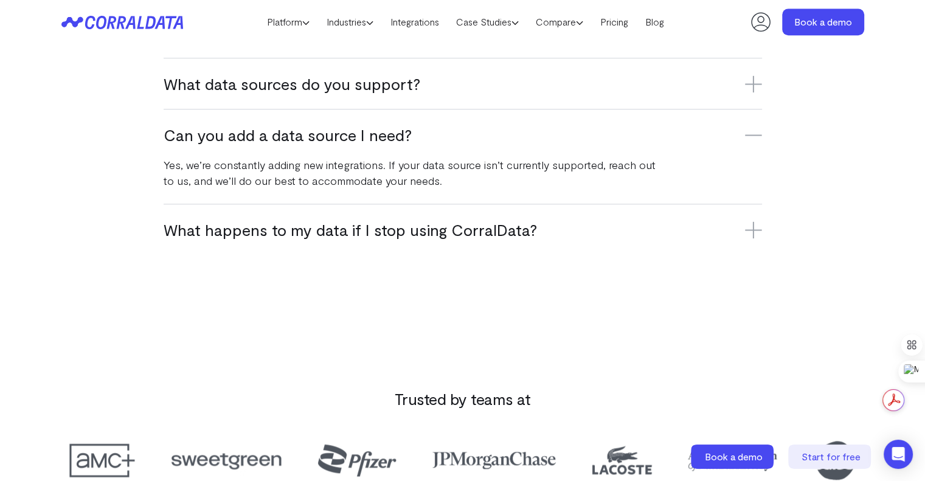
click at [406, 128] on h3 "Can you add a data source I need?" at bounding box center [463, 135] width 599 height 20
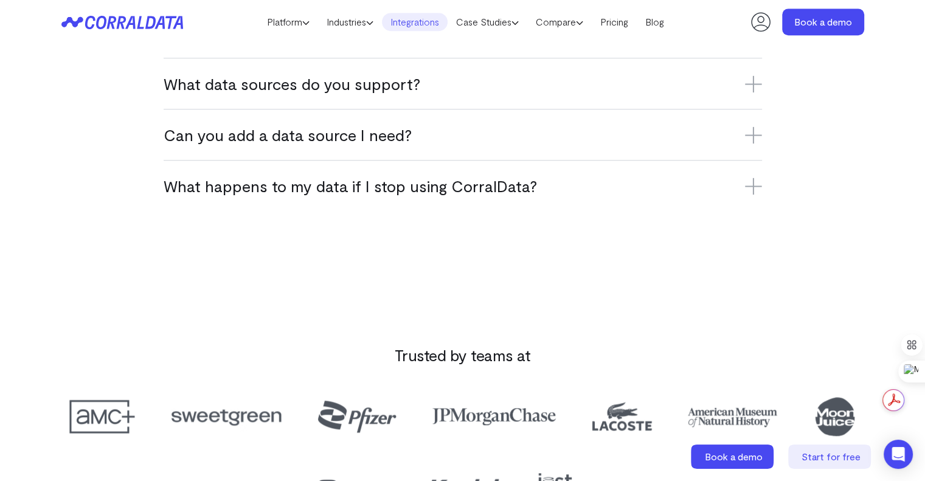
click at [400, 19] on link "Integrations" at bounding box center [415, 22] width 66 height 18
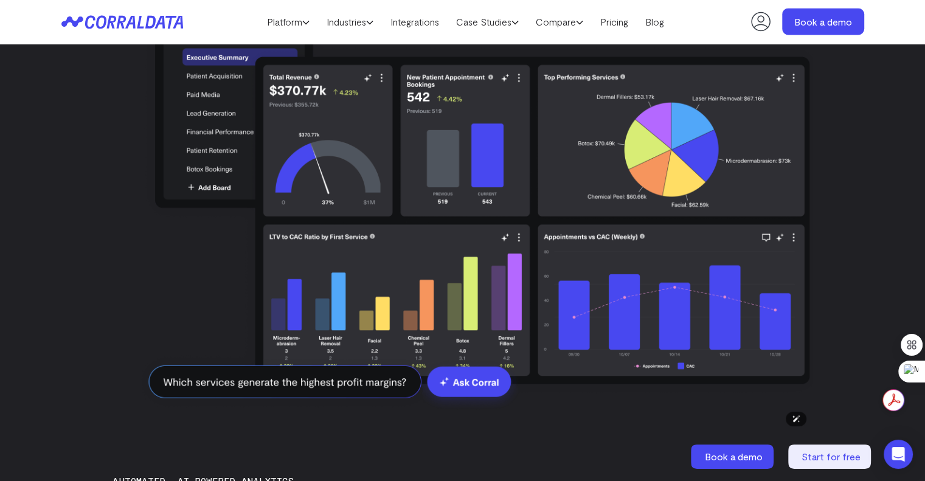
scroll to position [2464, 0]
